Goal: Task Accomplishment & Management: Use online tool/utility

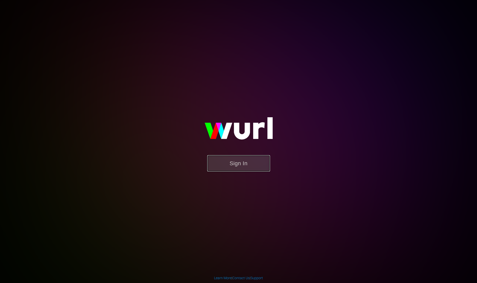
click at [229, 166] on button "Sign In" at bounding box center [238, 163] width 63 height 16
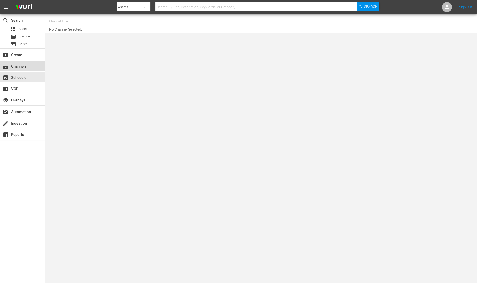
click at [28, 68] on div "subscriptions Channels" at bounding box center [22, 66] width 45 height 10
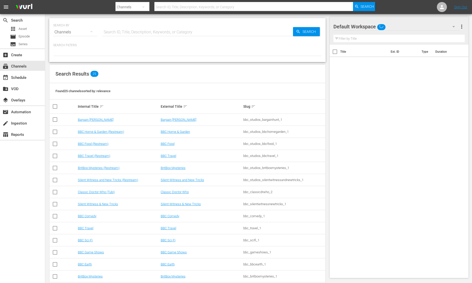
scroll to position [93, 0]
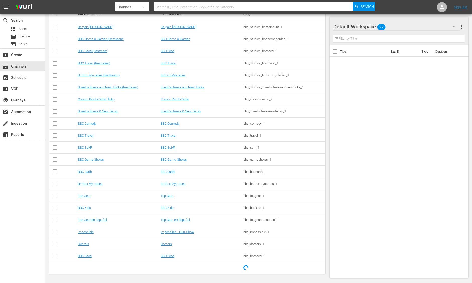
click at [88, 234] on td "Impossible" at bounding box center [118, 232] width 83 height 12
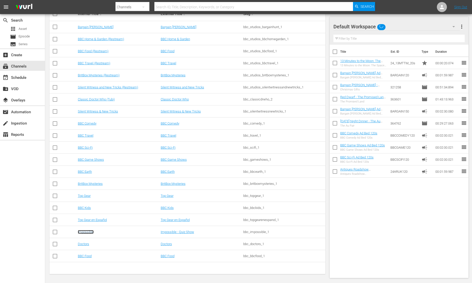
click at [88, 231] on link "Impossible" at bounding box center [86, 232] width 16 height 4
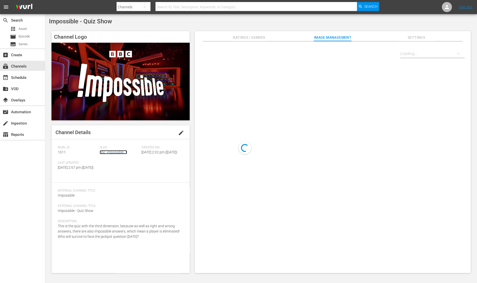
click at [120, 154] on link "bbc_impossible_1" at bounding box center [113, 152] width 27 height 4
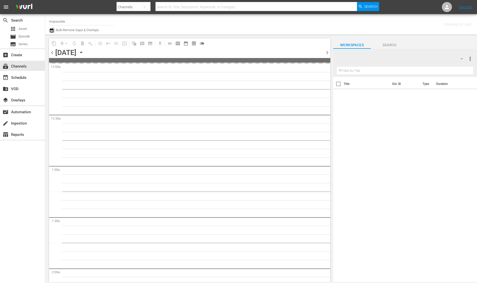
click at [54, 30] on button "button" at bounding box center [52, 30] width 6 height 6
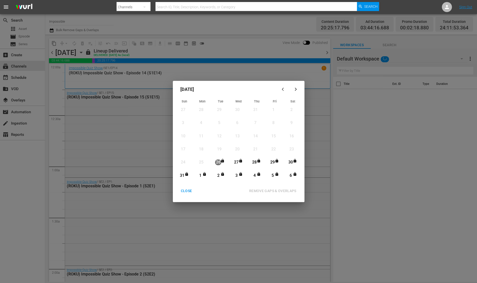
click at [297, 90] on icon "button" at bounding box center [296, 89] width 4 height 4
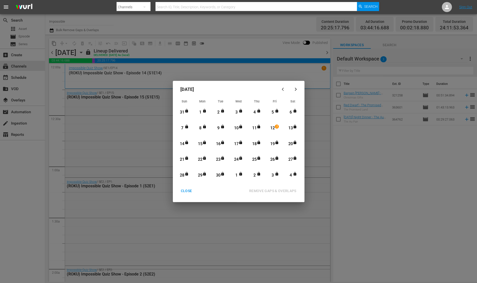
click at [295, 90] on icon "button" at bounding box center [296, 89] width 4 height 4
click at [184, 193] on div "CLOSE" at bounding box center [186, 191] width 19 height 6
